Goal: Information Seeking & Learning: Learn about a topic

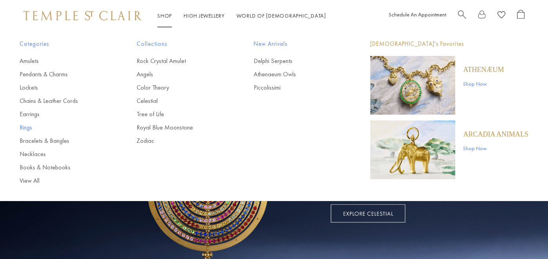
click at [28, 127] on link "Rings" at bounding box center [63, 127] width 86 height 9
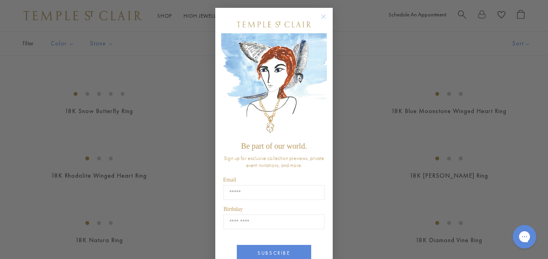
scroll to position [671, 0]
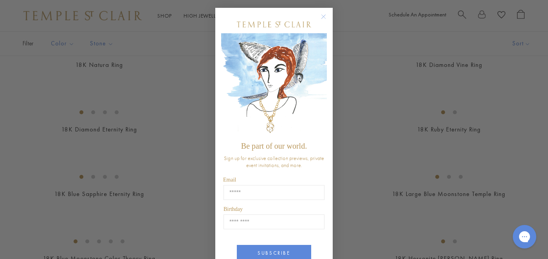
click at [324, 15] on circle "Close dialog" at bounding box center [323, 16] width 9 height 9
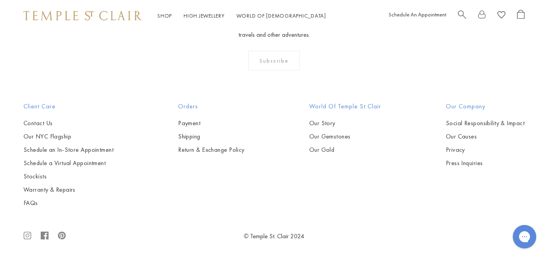
scroll to position [2892, 0]
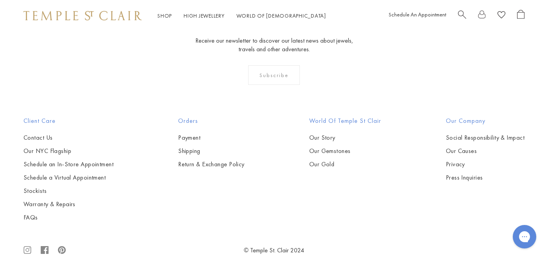
scroll to position [351, 0]
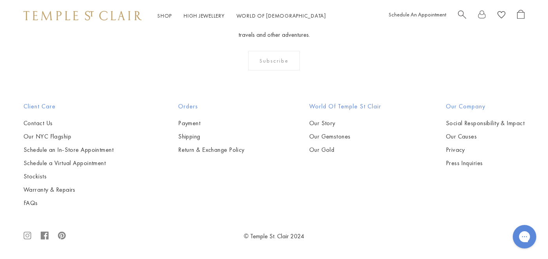
scroll to position [1746, 0]
click at [0, 0] on img at bounding box center [0, 0] width 0 height 0
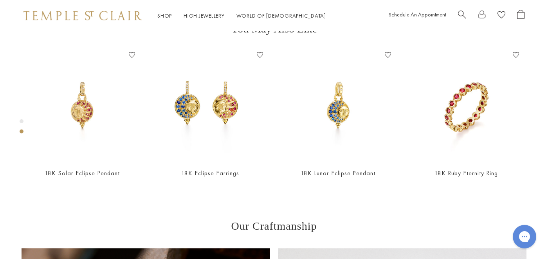
scroll to position [307, 0]
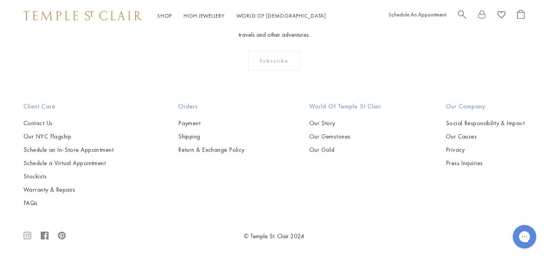
scroll to position [1787, 0]
click at [0, 0] on img at bounding box center [0, 0] width 0 height 0
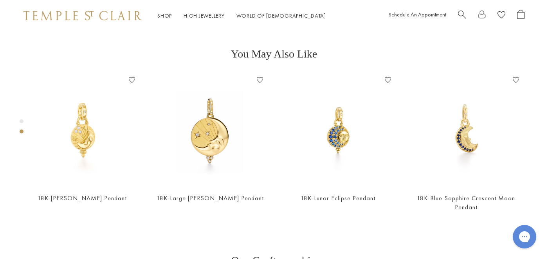
scroll to position [279, 0]
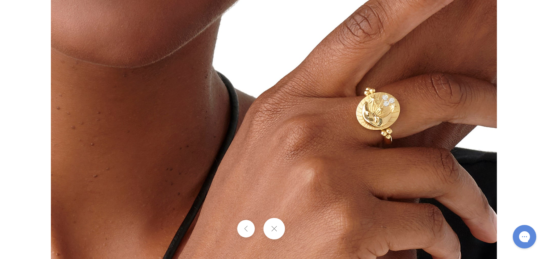
click at [386, 128] on img at bounding box center [274, 129] width 446 height 446
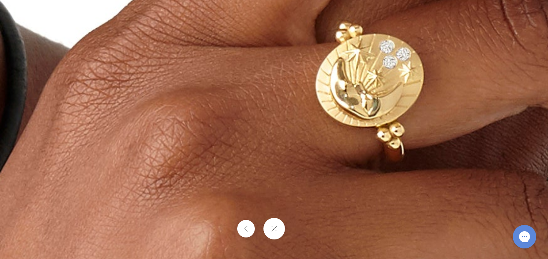
click at [275, 228] on button at bounding box center [274, 229] width 22 height 22
